Goal: Information Seeking & Learning: Learn about a topic

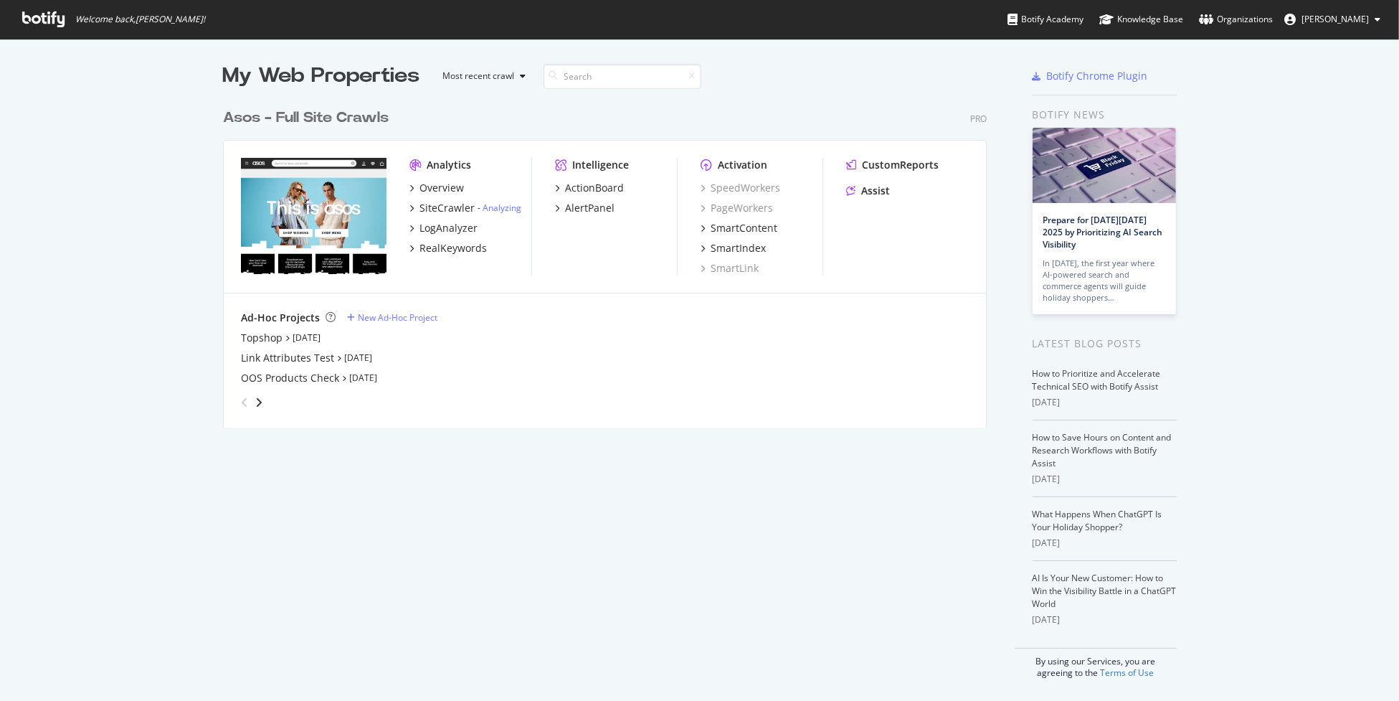
scroll to position [690, 1377]
click at [504, 209] on link "Analyzing" at bounding box center [502, 208] width 39 height 12
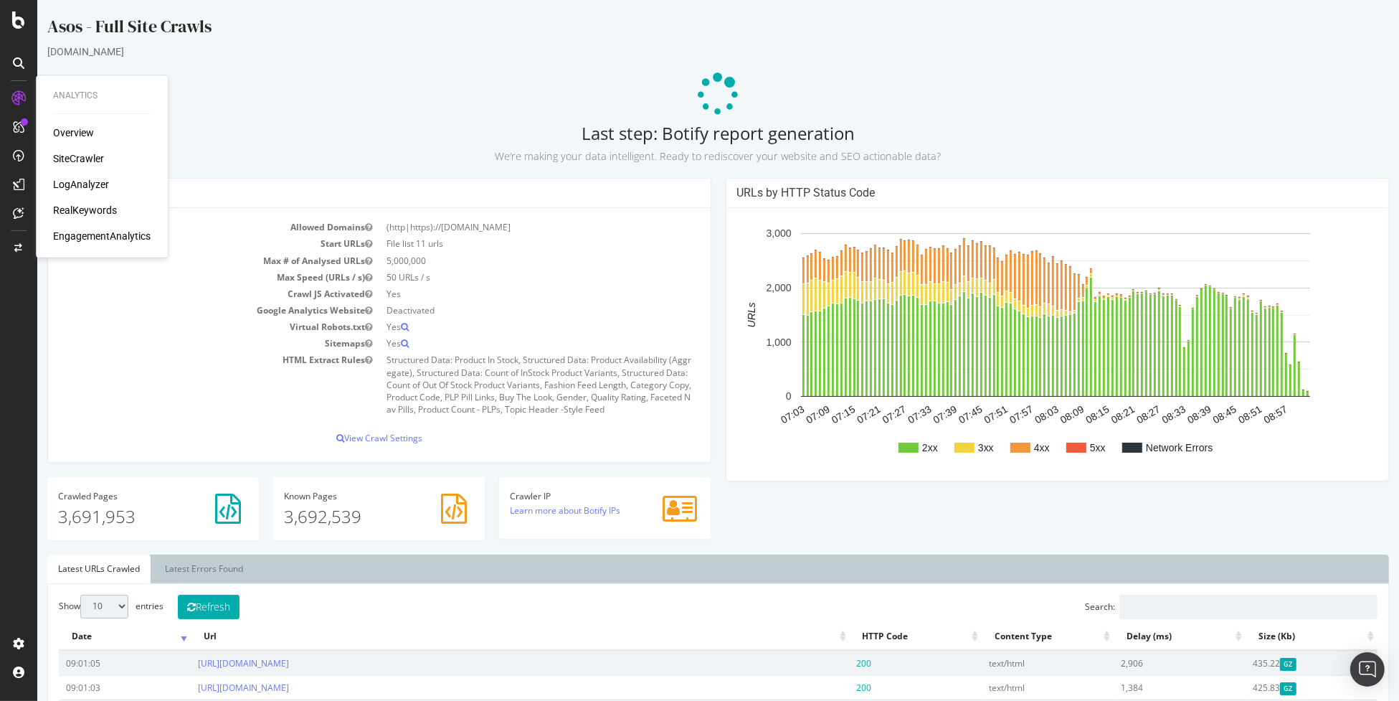
click at [19, 98] on icon at bounding box center [18, 98] width 14 height 14
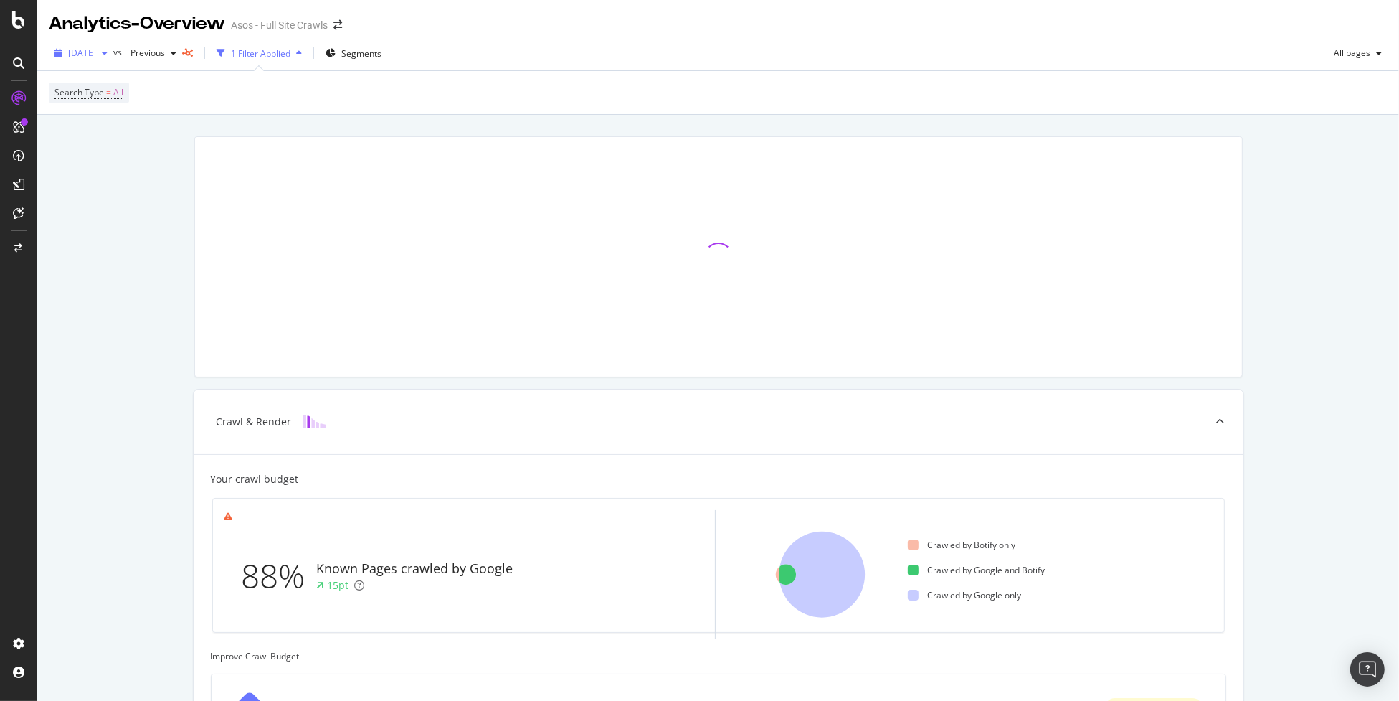
click at [96, 51] on span "[DATE]" at bounding box center [82, 53] width 28 height 12
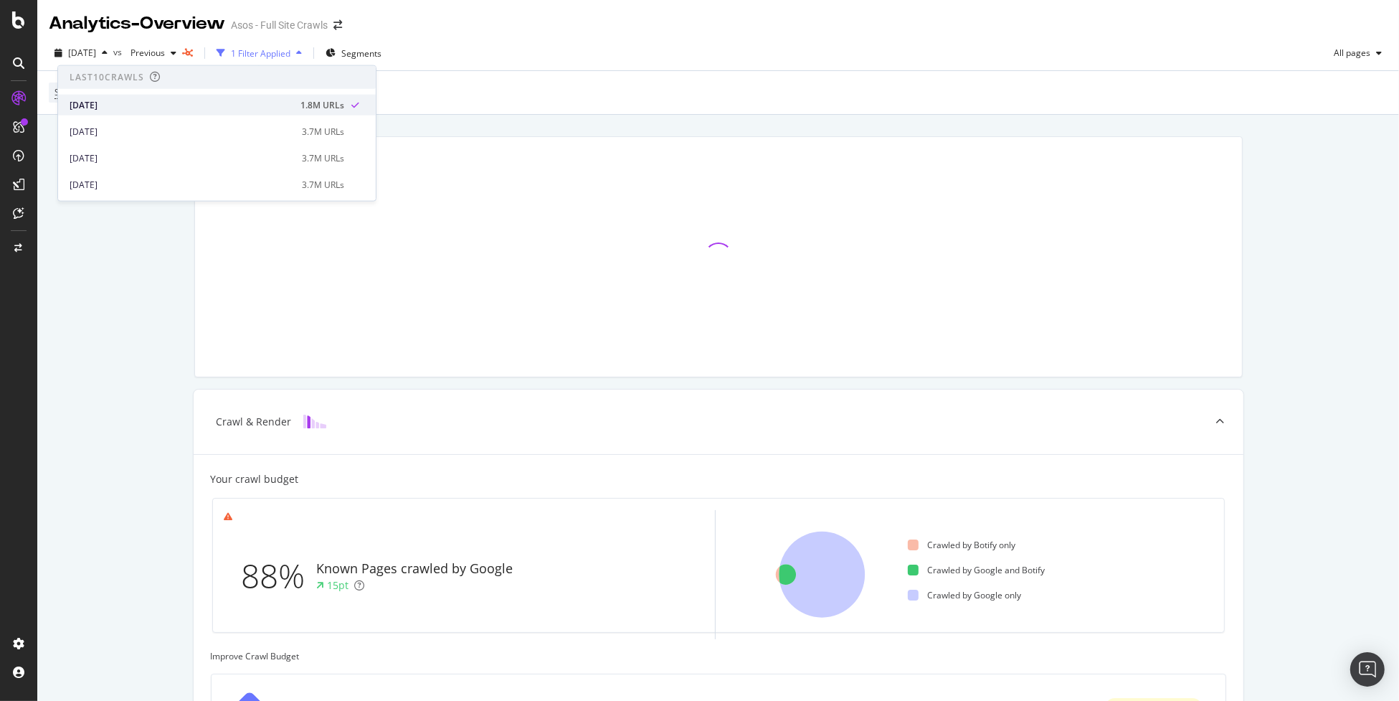
click at [191, 109] on div "[DATE]" at bounding box center [181, 104] width 222 height 13
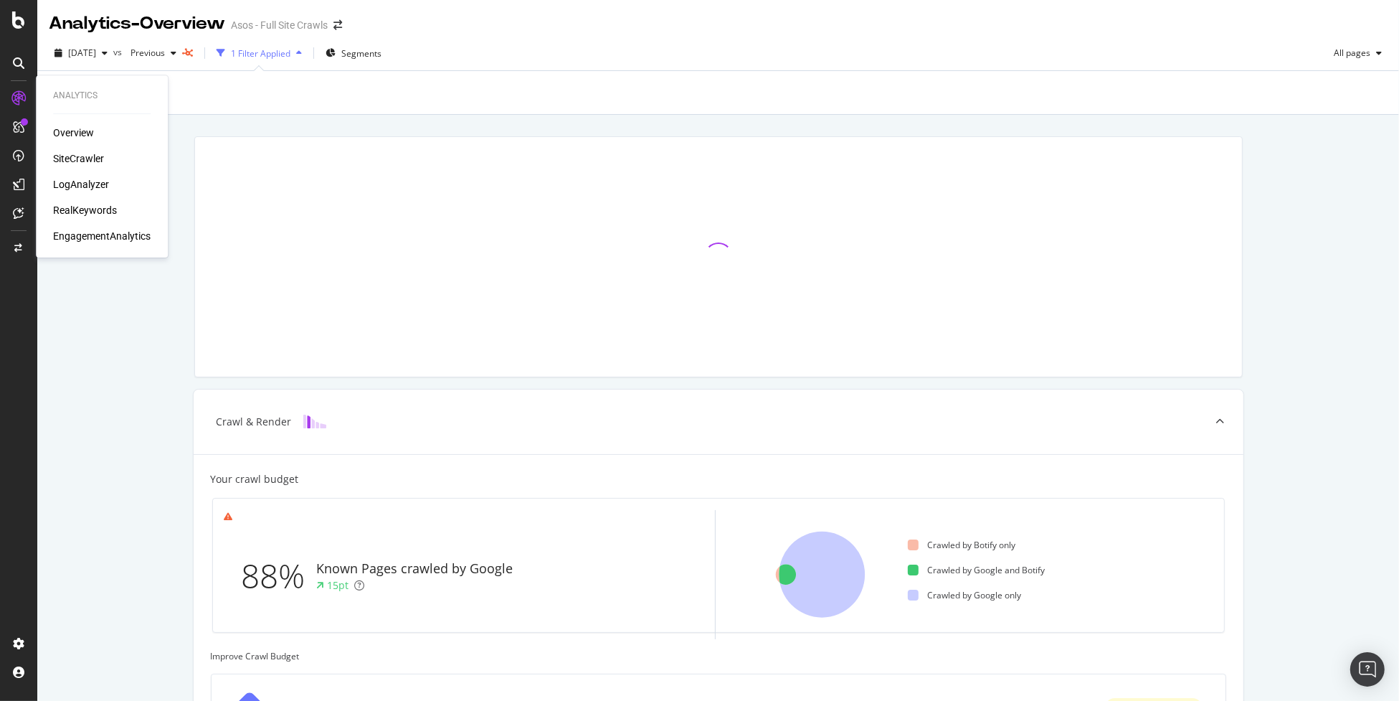
click at [80, 156] on div "SiteCrawler" at bounding box center [78, 158] width 51 height 14
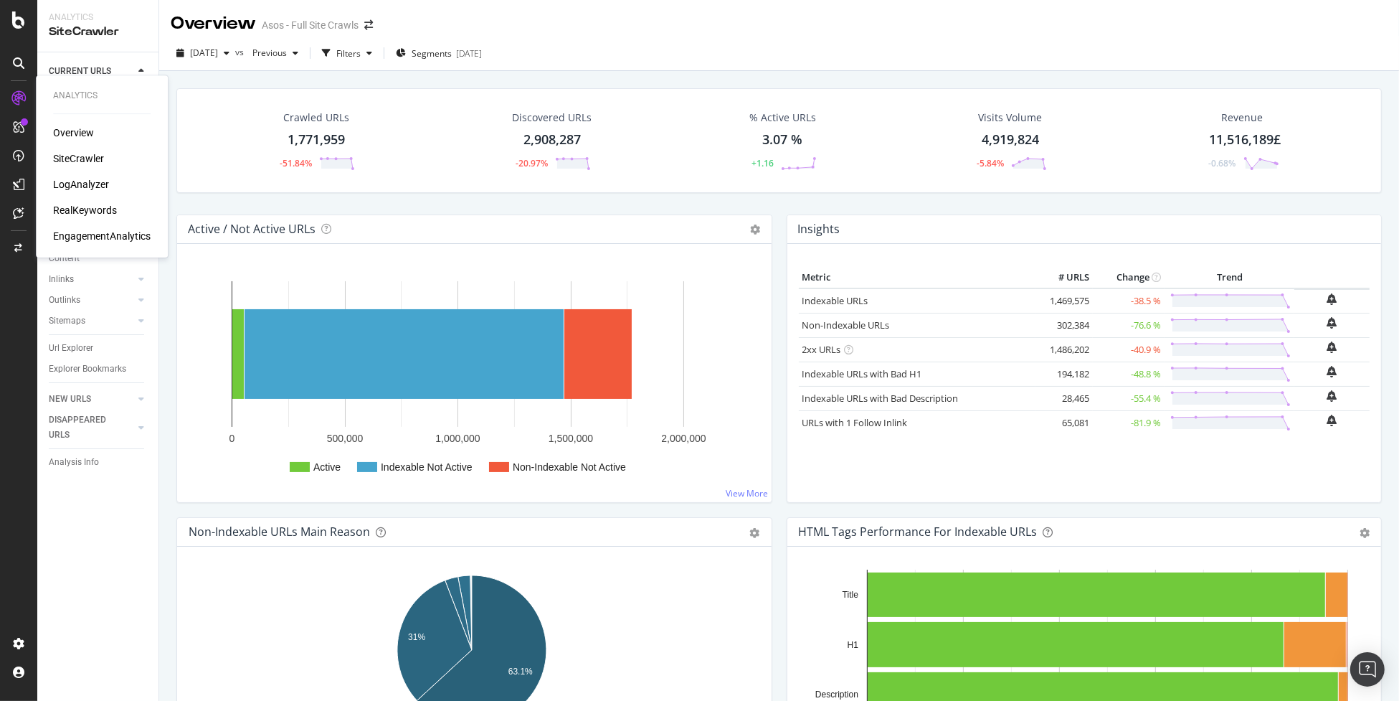
click at [73, 232] on div "EngagementAnalytics" at bounding box center [102, 236] width 98 height 14
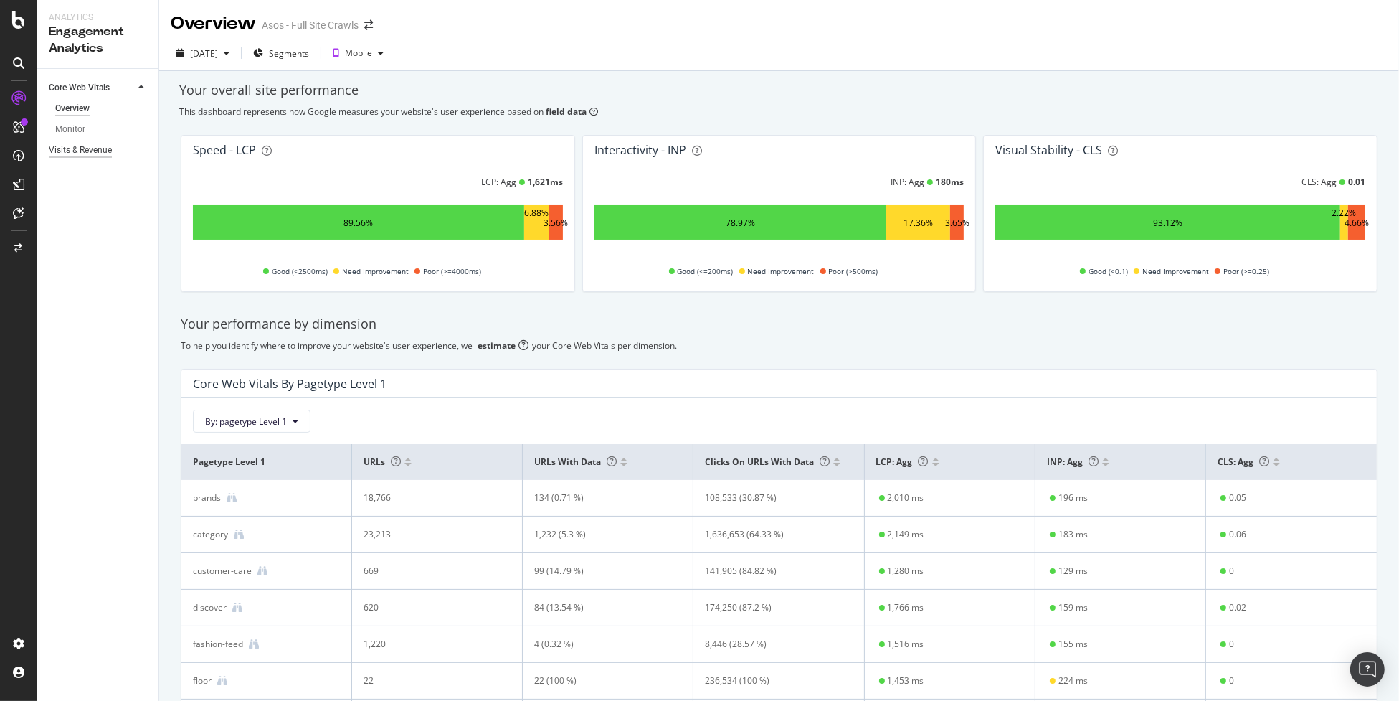
click at [99, 155] on div "Visits & Revenue" at bounding box center [80, 150] width 63 height 15
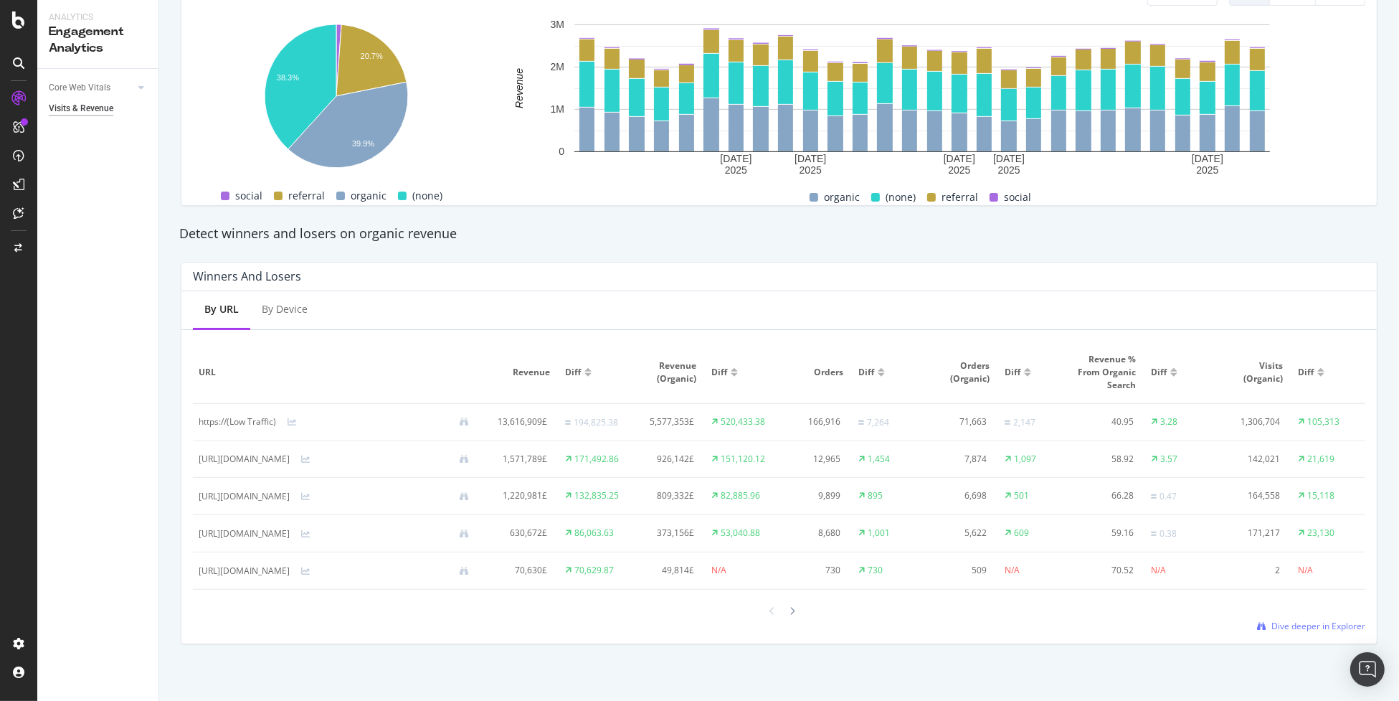
scroll to position [708, 0]
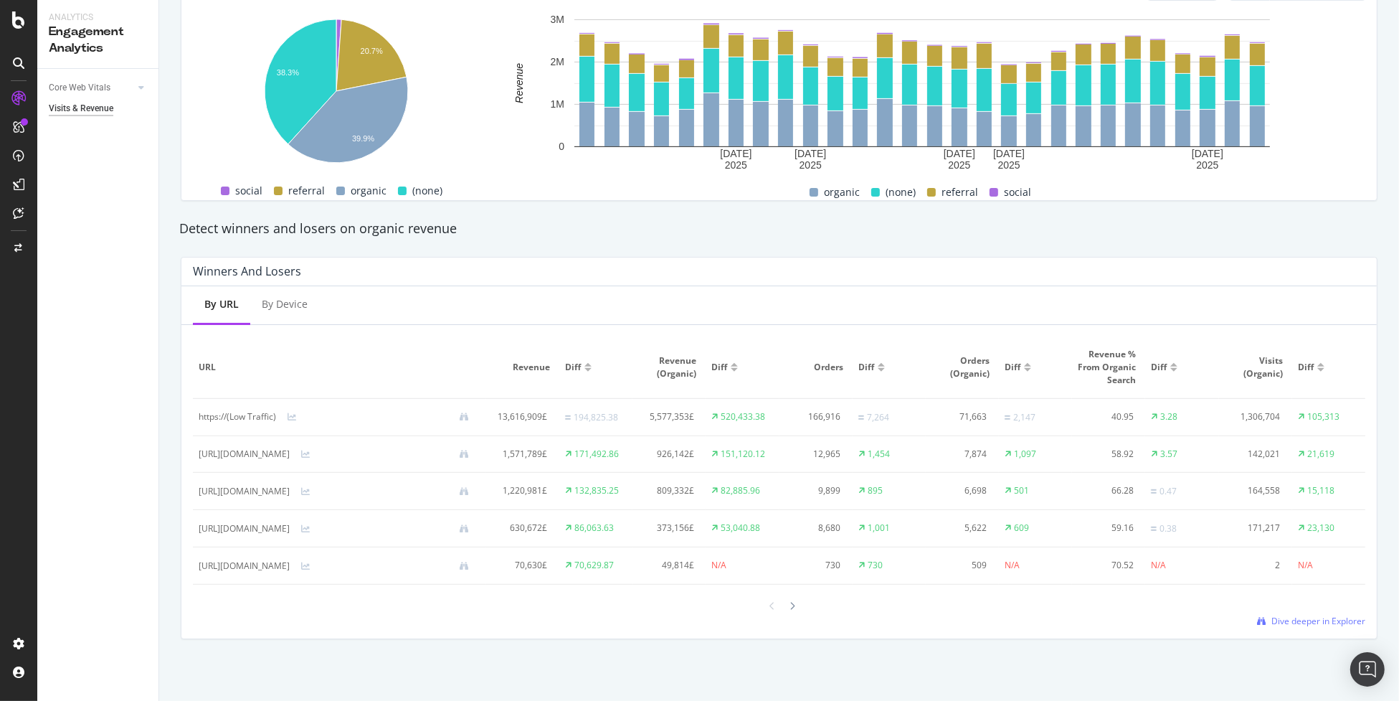
click at [1298, 614] on div at bounding box center [779, 605] width 1172 height 19
click at [1289, 617] on span "Dive deeper in Explorer" at bounding box center [1318, 621] width 94 height 12
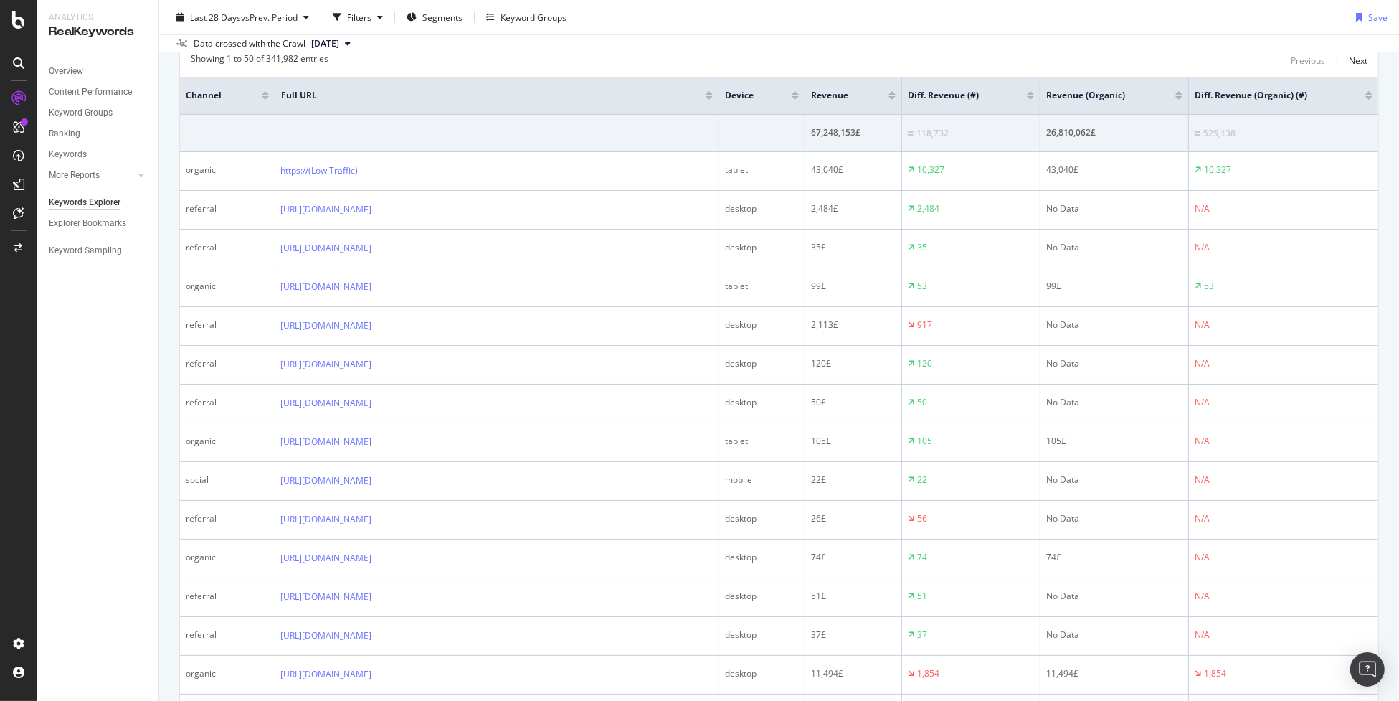
scroll to position [477, 0]
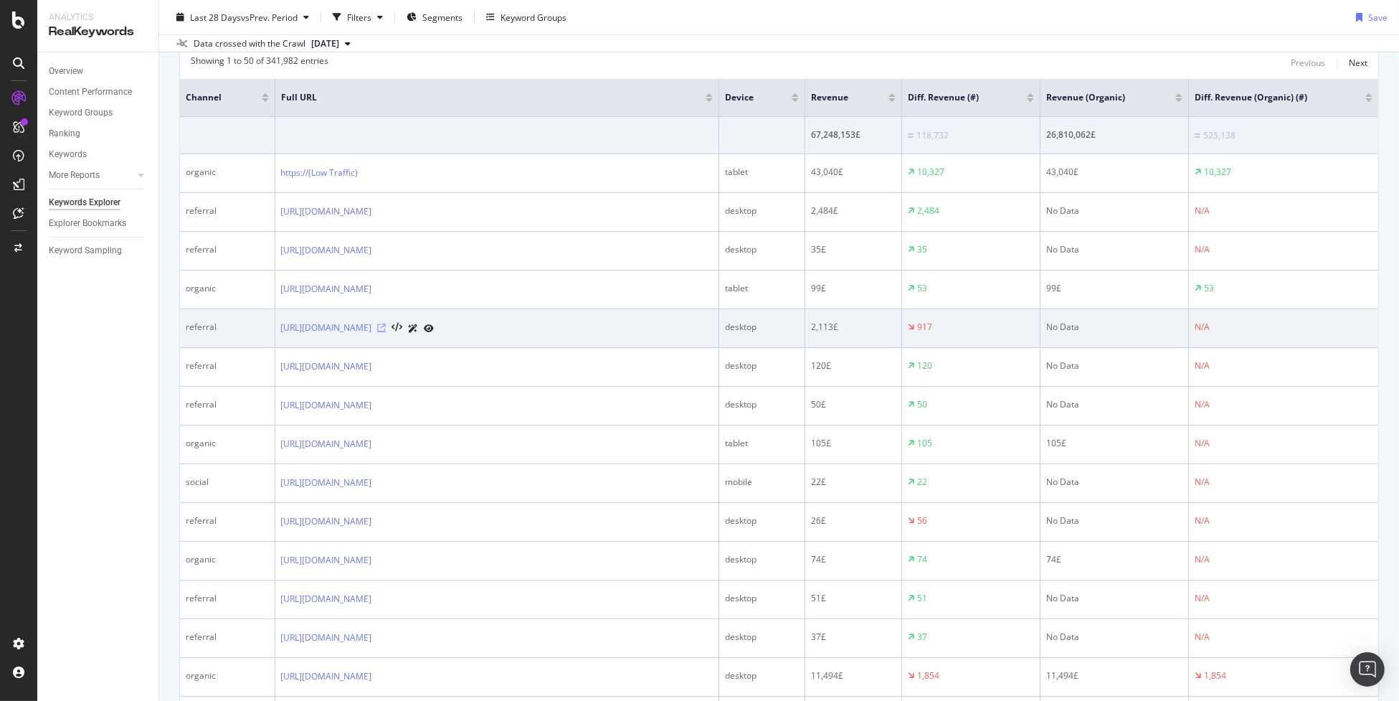
click at [387, 332] on icon at bounding box center [382, 327] width 9 height 9
